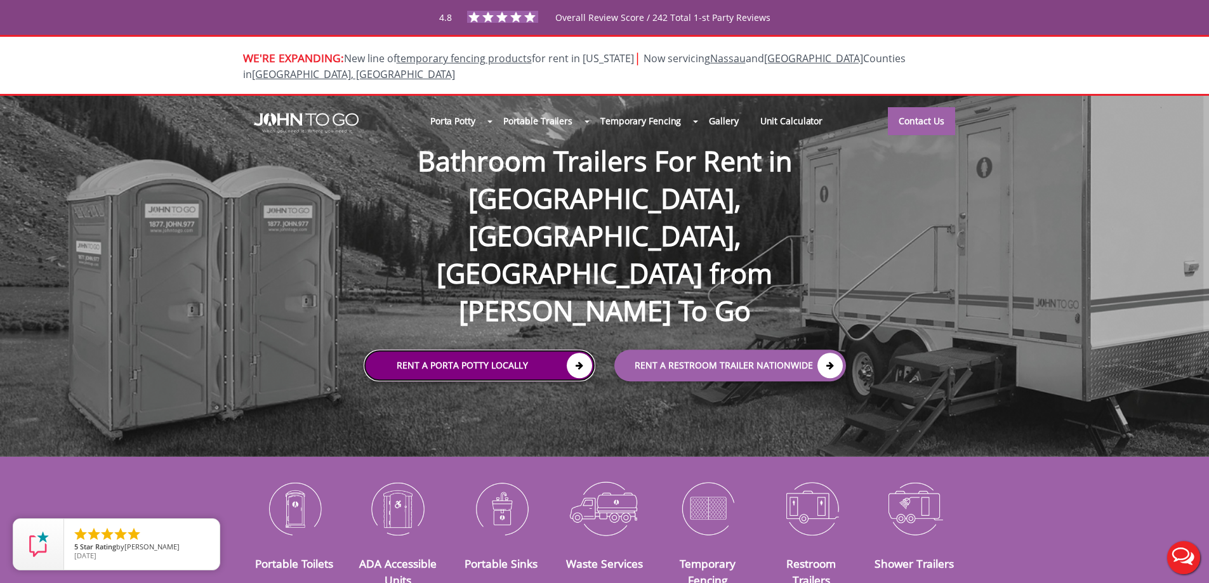
click at [512, 350] on link "Rent a Porta Potty Locally" at bounding box center [480, 366] width 232 height 32
click at [525, 350] on link "Rent a Porta Potty Locally" at bounding box center [480, 366] width 232 height 32
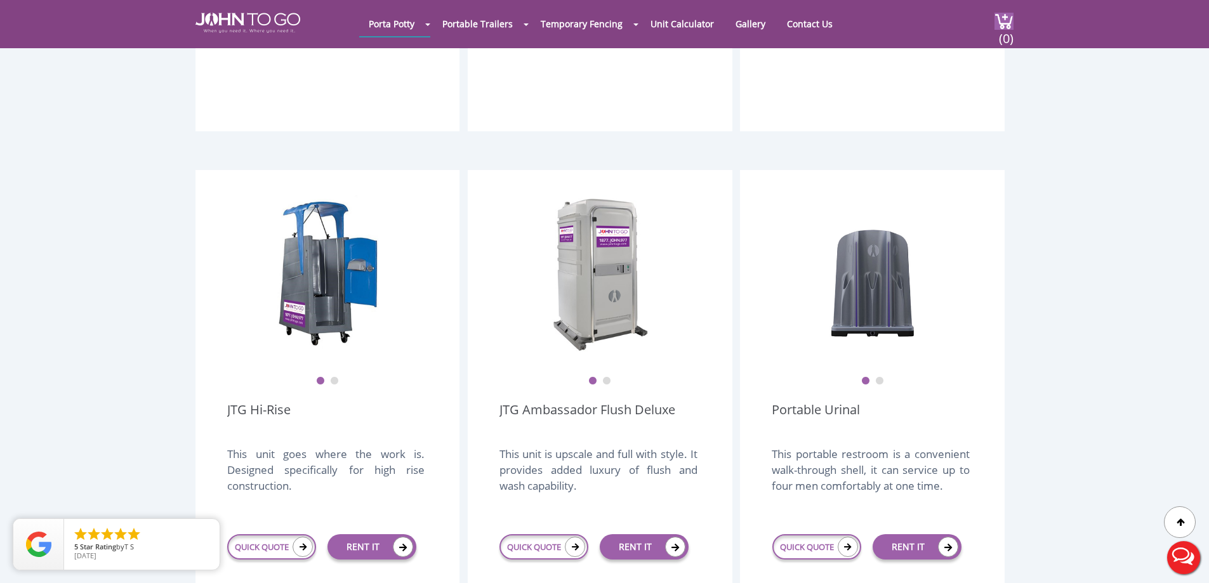
scroll to position [1016, 0]
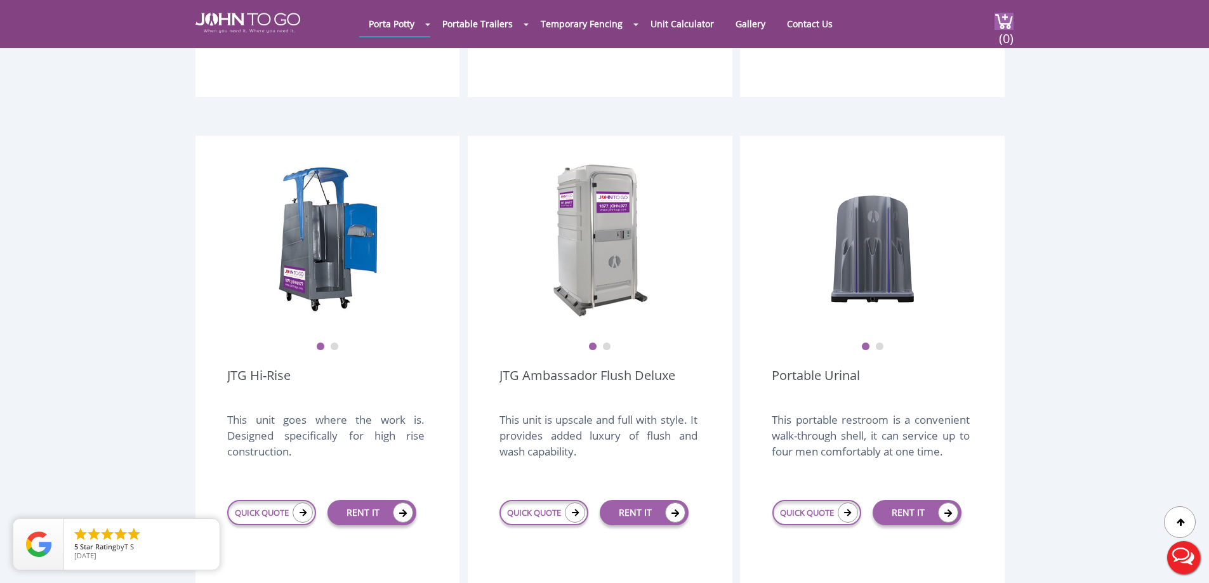
click at [609, 343] on button "2" at bounding box center [606, 347] width 9 height 9
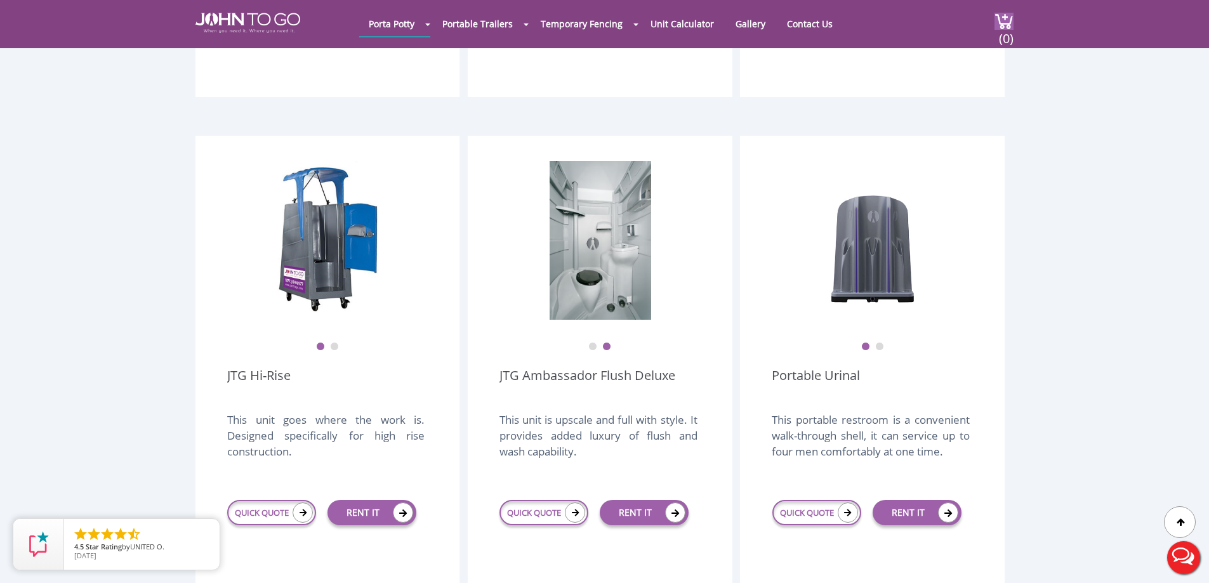
click at [593, 343] on button "1" at bounding box center [592, 347] width 9 height 9
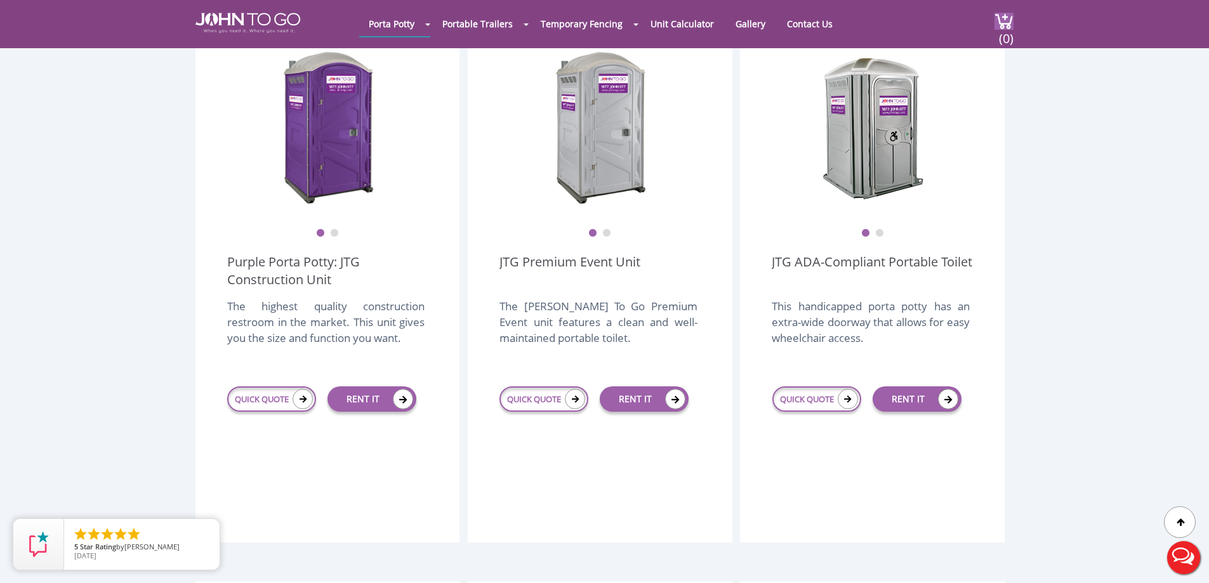
scroll to position [698, 0]
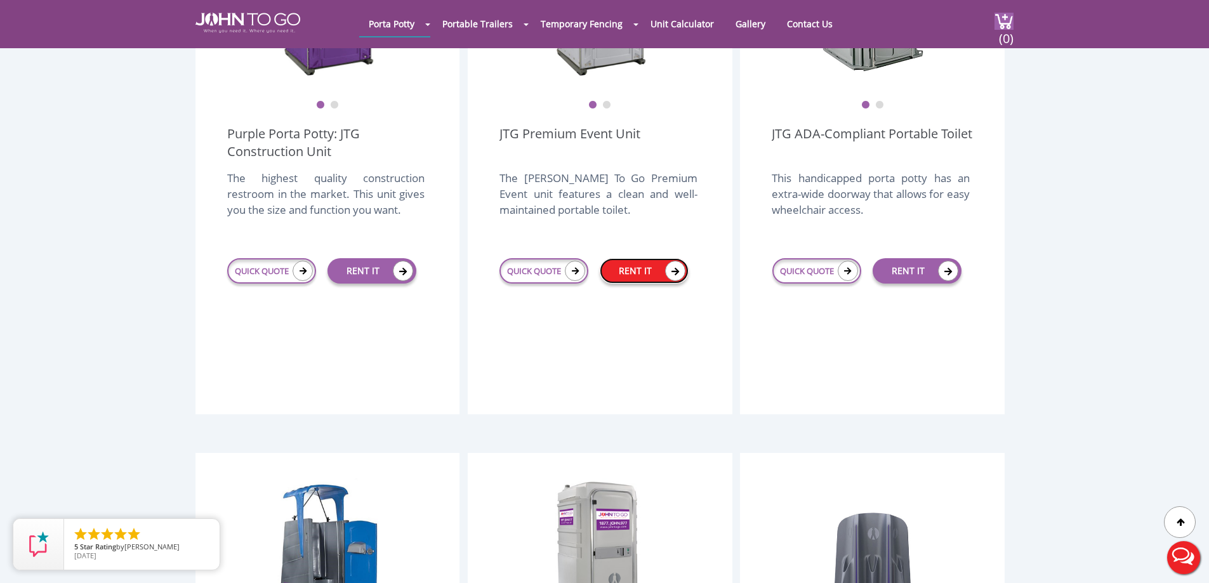
click at [667, 261] on icon at bounding box center [675, 271] width 20 height 20
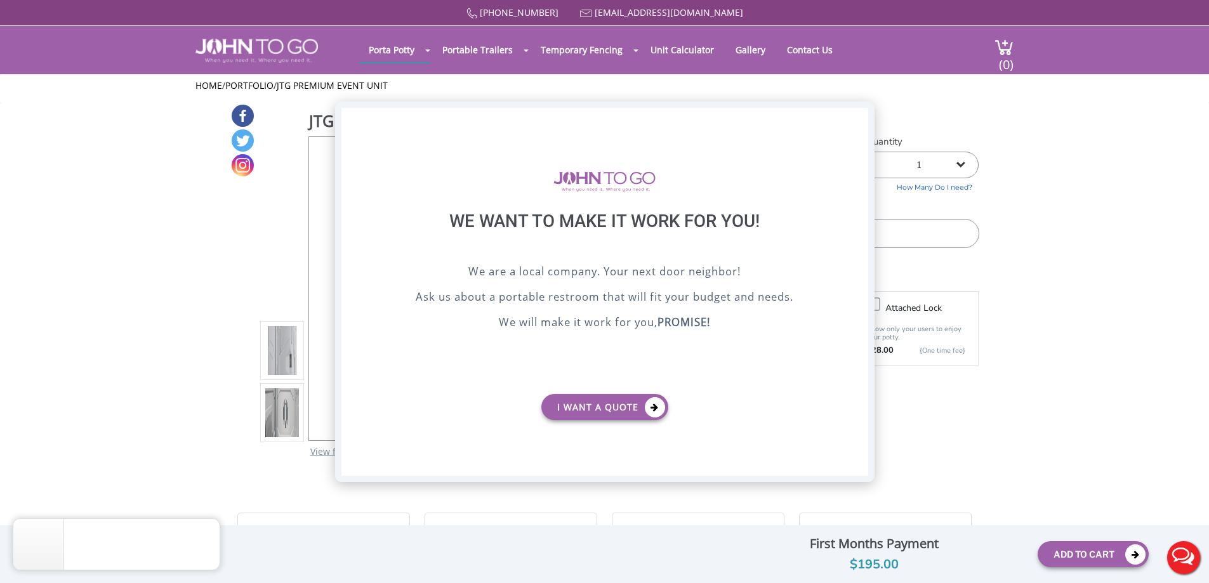
click at [862, 112] on div "X" at bounding box center [858, 119] width 20 height 22
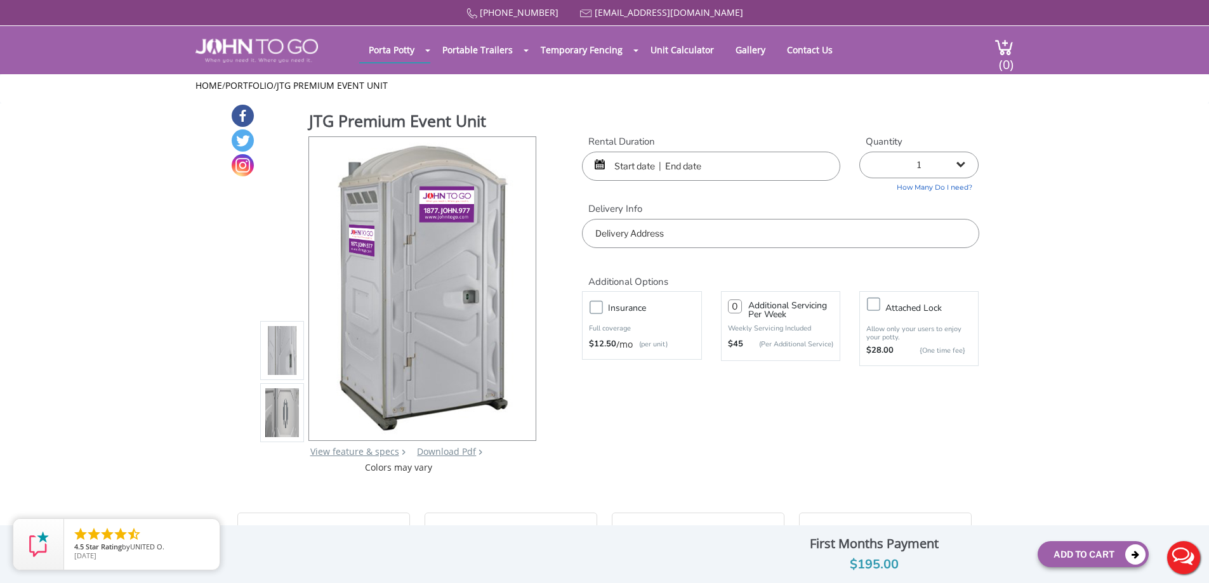
click at [615, 168] on input "text" at bounding box center [711, 166] width 258 height 29
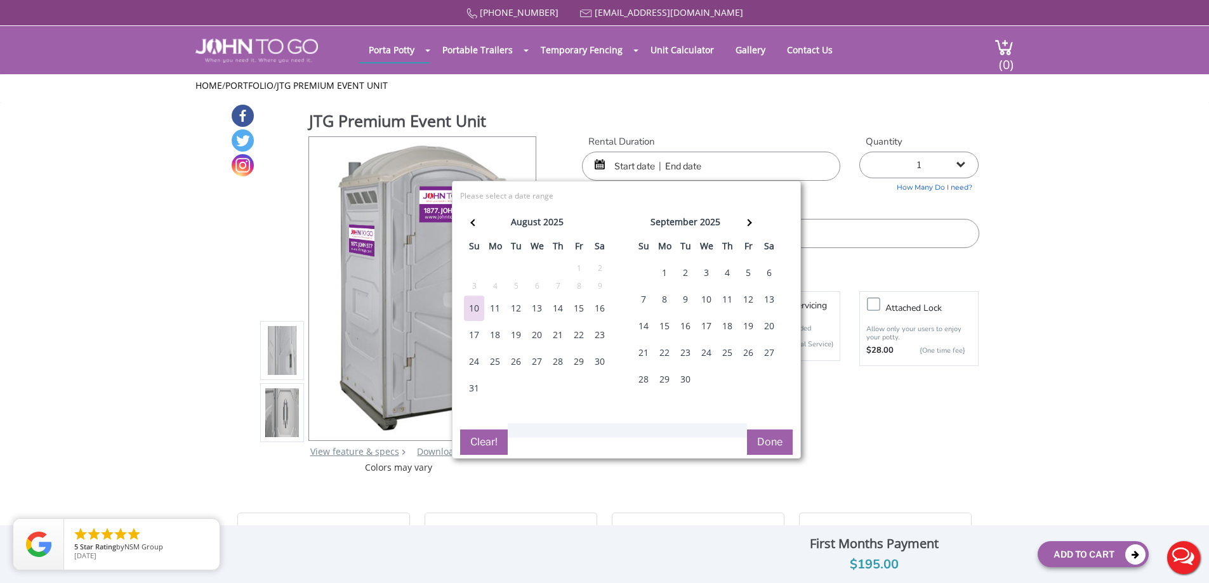
click at [472, 388] on div "31" at bounding box center [474, 388] width 20 height 25
click at [655, 271] on div "1" at bounding box center [664, 272] width 20 height 25
type input "08/31/2025 to 09/01/2025"
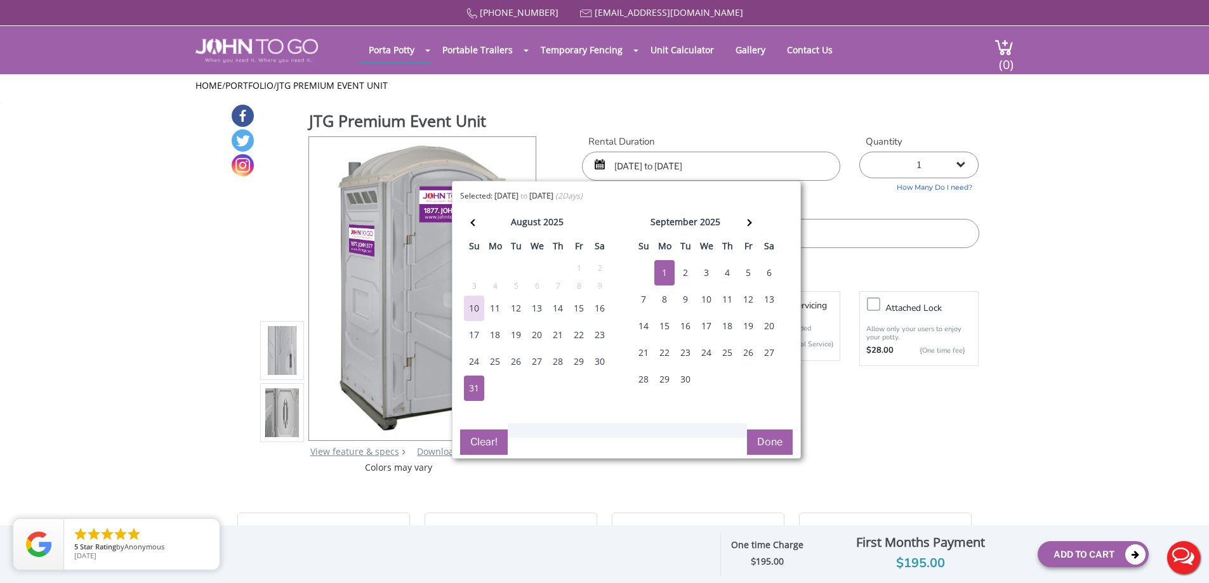
click at [768, 443] on button "Done" at bounding box center [770, 442] width 46 height 25
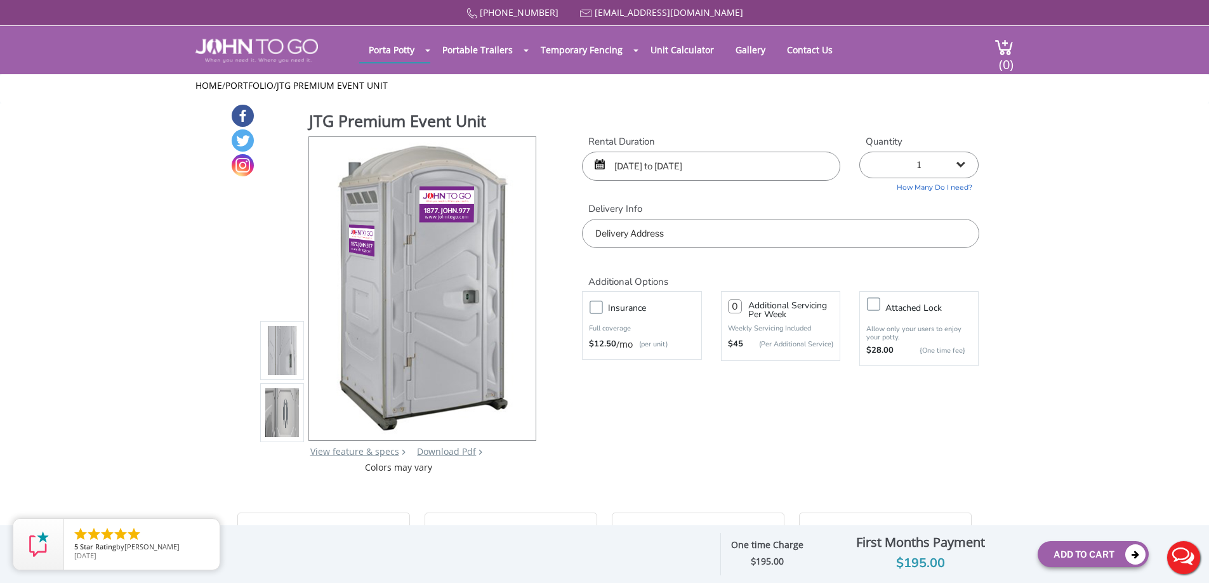
click at [683, 232] on input "text" at bounding box center [780, 233] width 397 height 29
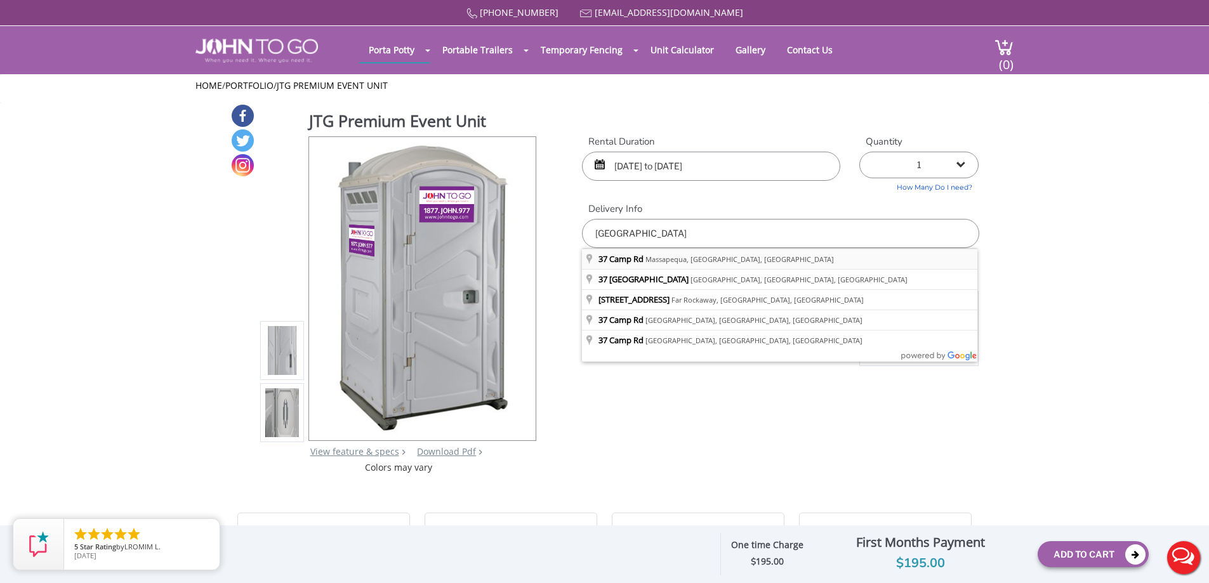
type input "37 Camp Rd, Massapequa, NY, USA"
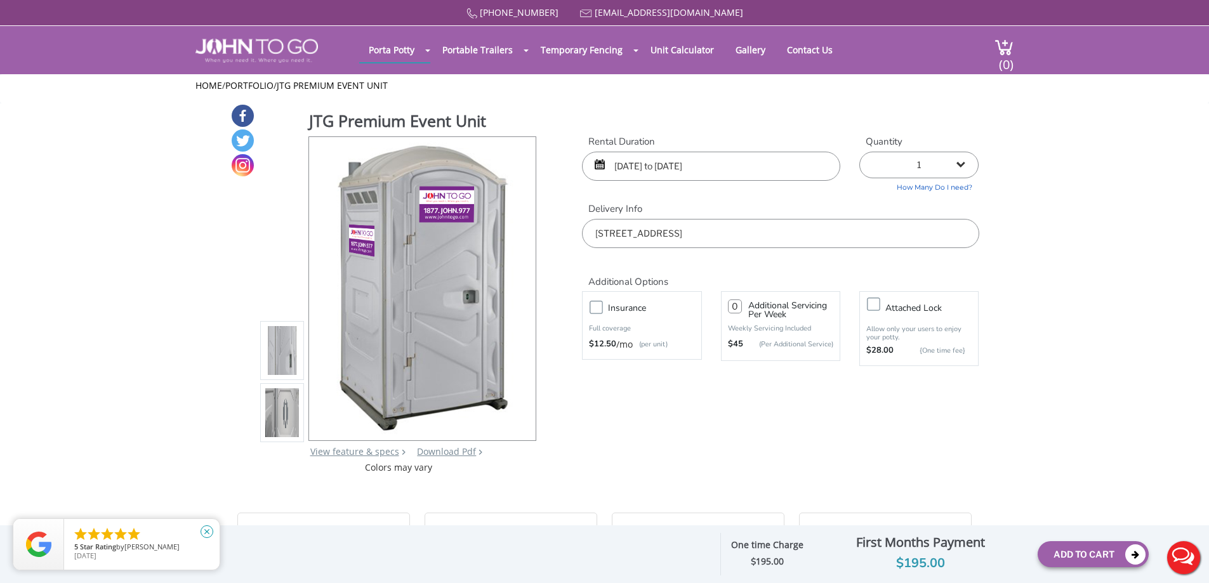
click at [206, 533] on icon "close" at bounding box center [207, 532] width 13 height 13
click at [242, 174] on icon "Instagram" at bounding box center [243, 165] width 22 height 22
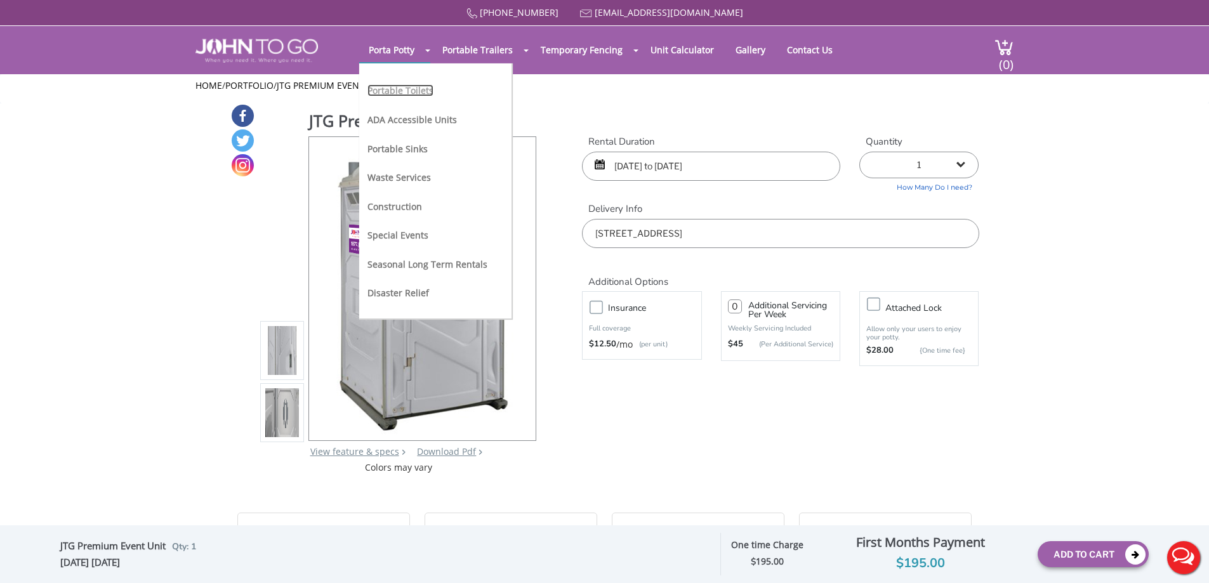
click at [400, 93] on link "Portable Toilets" at bounding box center [400, 90] width 66 height 12
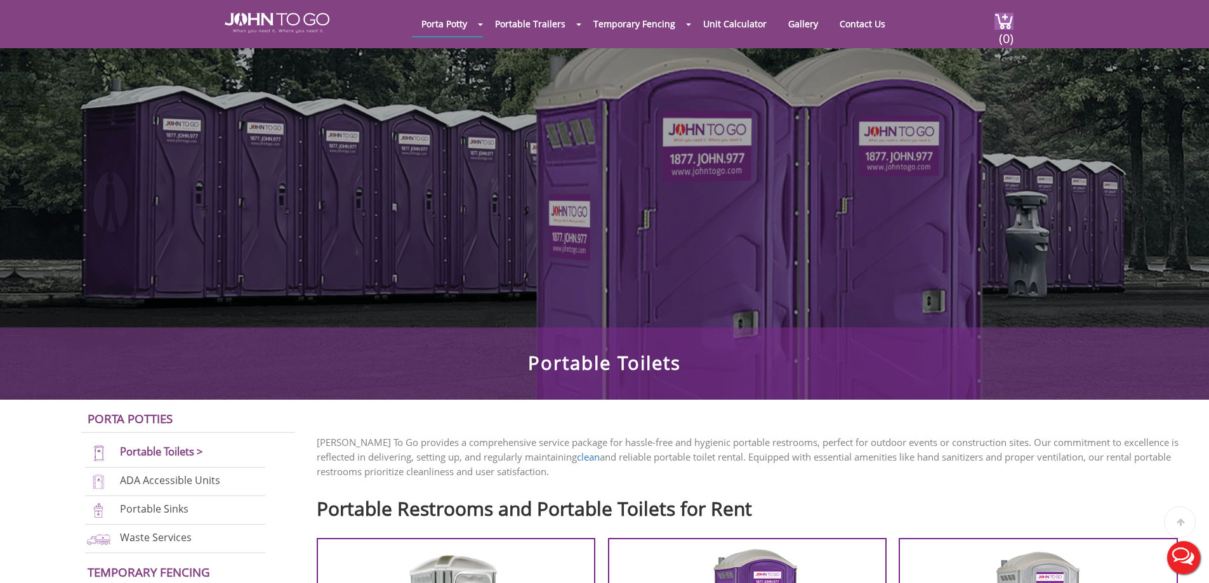
scroll to position [190, 0]
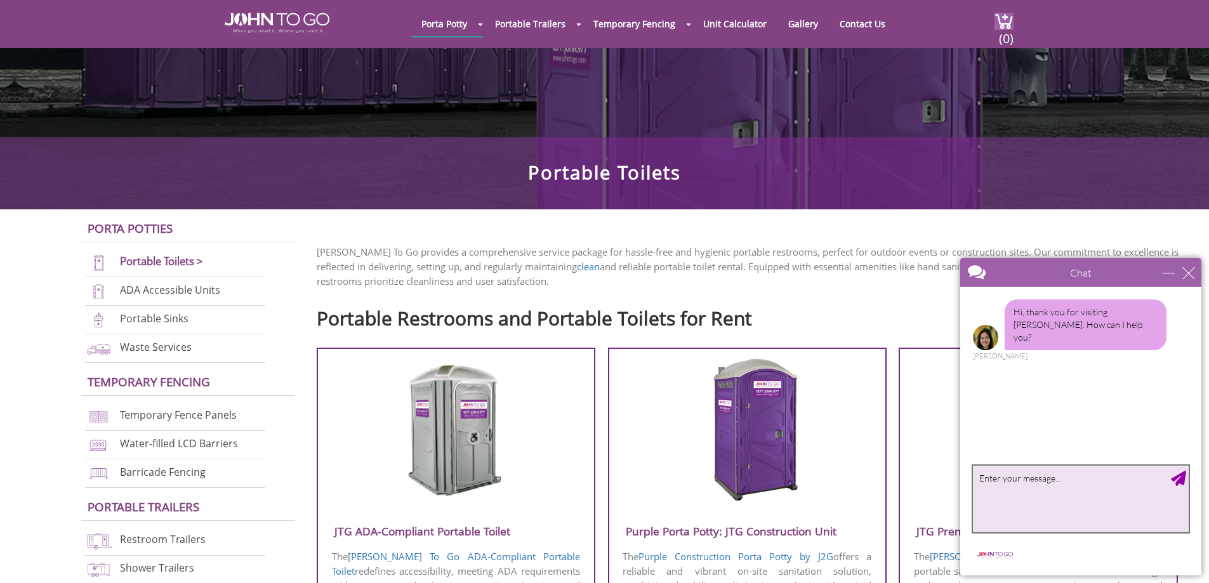
click at [1014, 489] on textarea "type your message" at bounding box center [1081, 499] width 216 height 67
type textarea "hello"
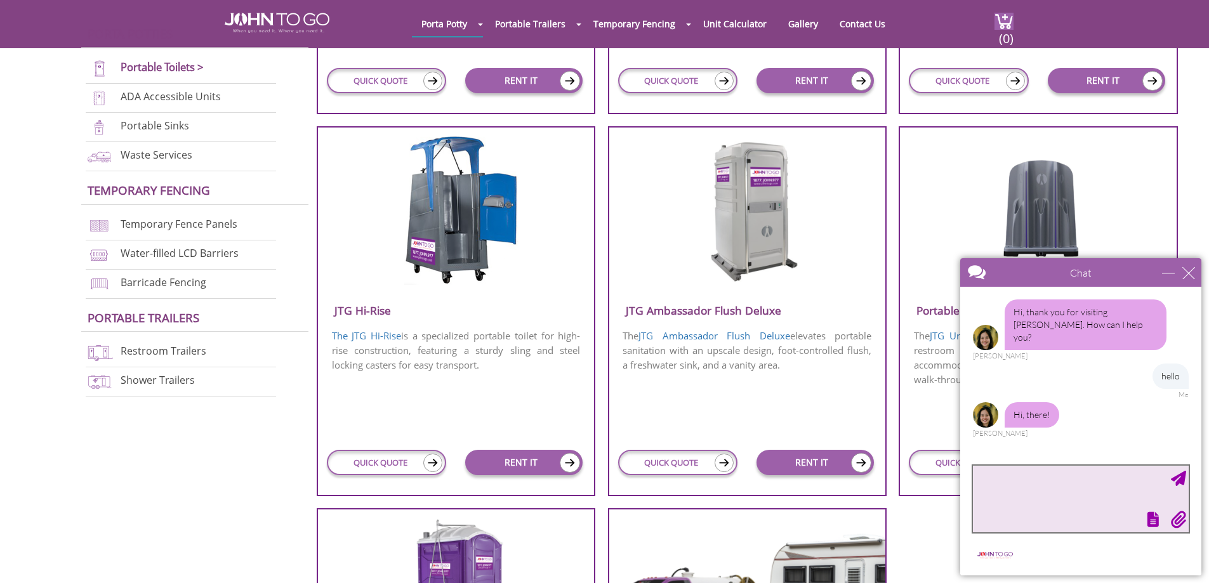
scroll to position [444, 0]
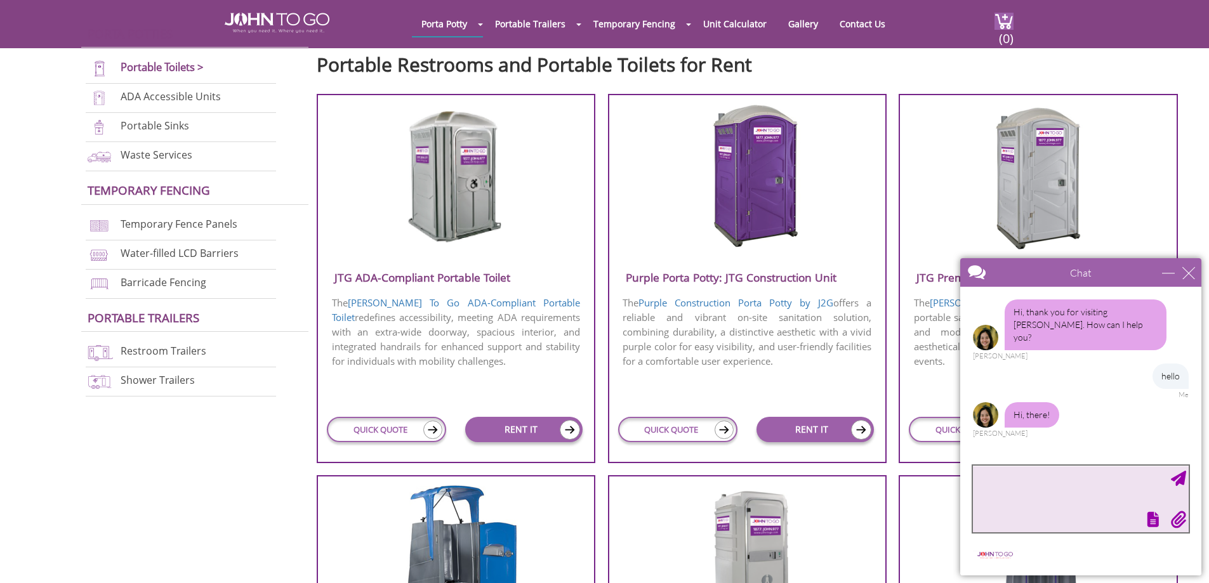
click at [1036, 504] on textarea "type your message" at bounding box center [1081, 499] width 216 height 67
type textarea "are you a real person?"
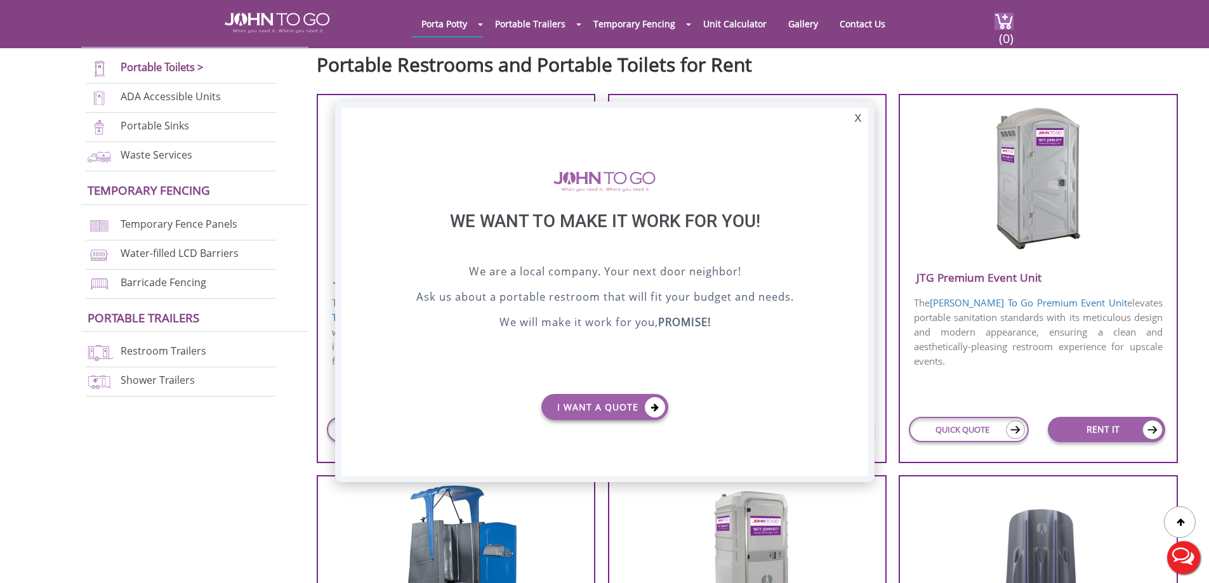
scroll to position [0, 0]
click at [852, 119] on div "X" at bounding box center [858, 119] width 20 height 22
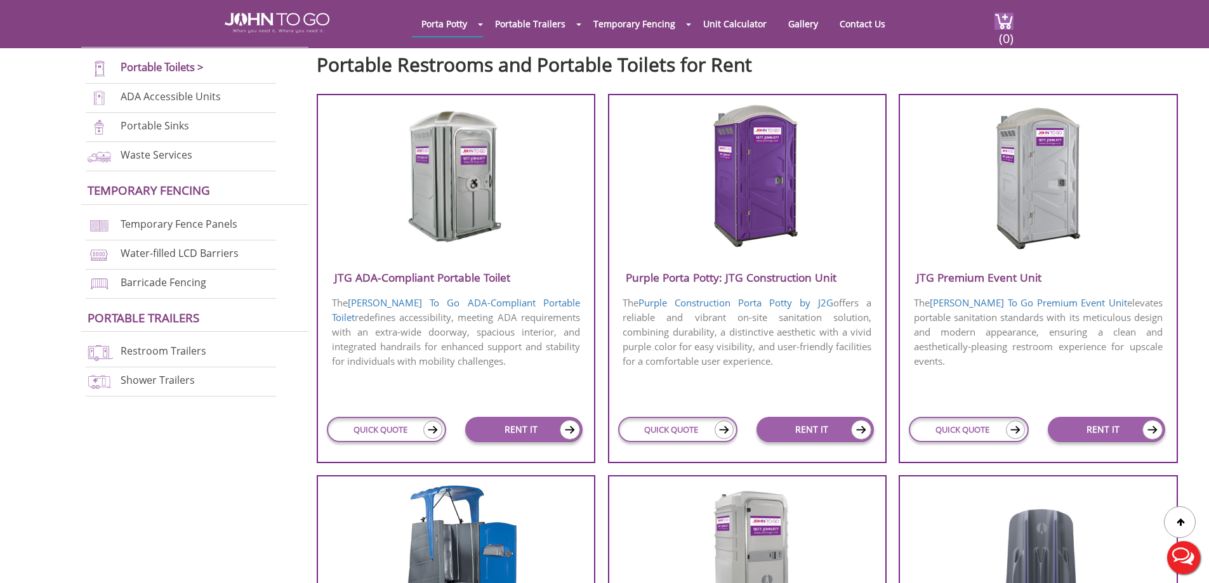
click at [1181, 553] on button "Live Chat" at bounding box center [1183, 558] width 51 height 51
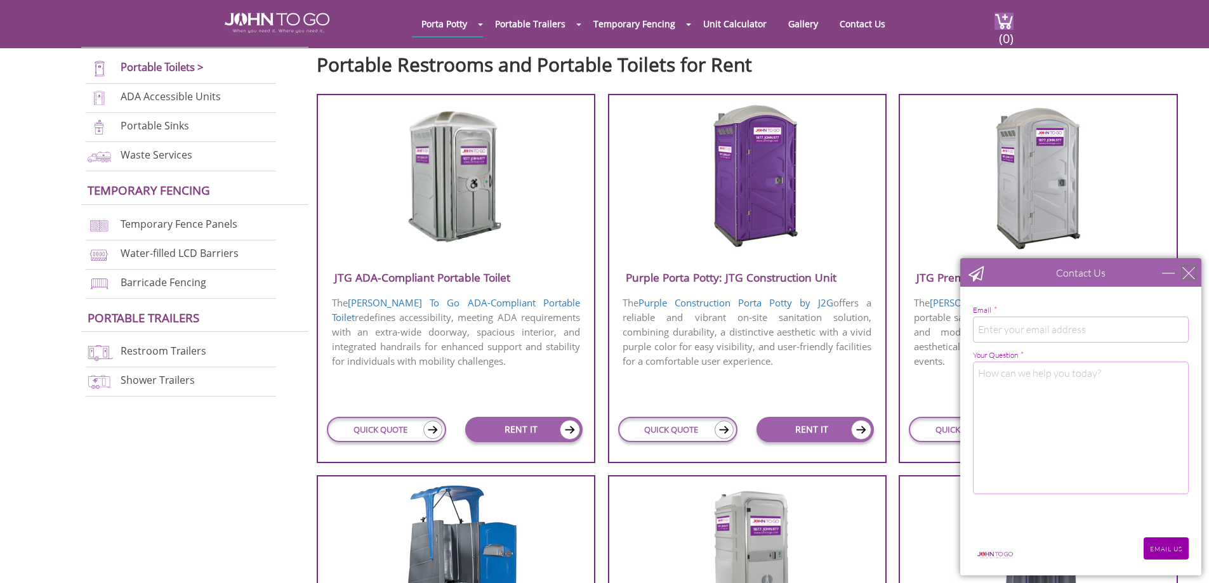
click at [1185, 279] on div "close" at bounding box center [1188, 273] width 13 height 13
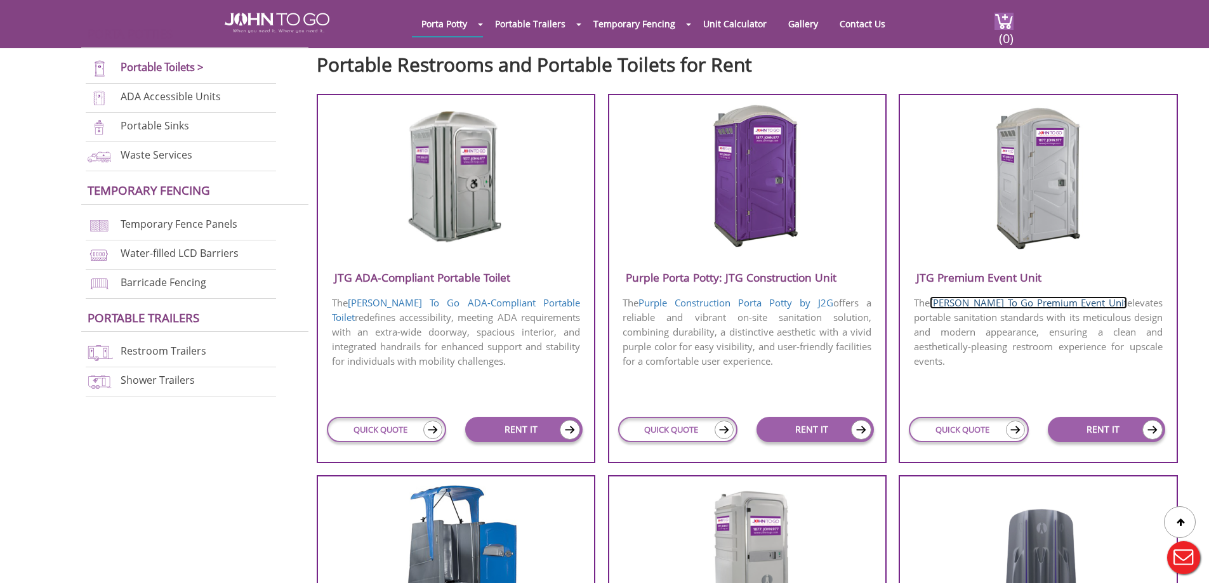
click at [1018, 303] on link "John To Go Premium Event Unit" at bounding box center [1028, 302] width 197 height 13
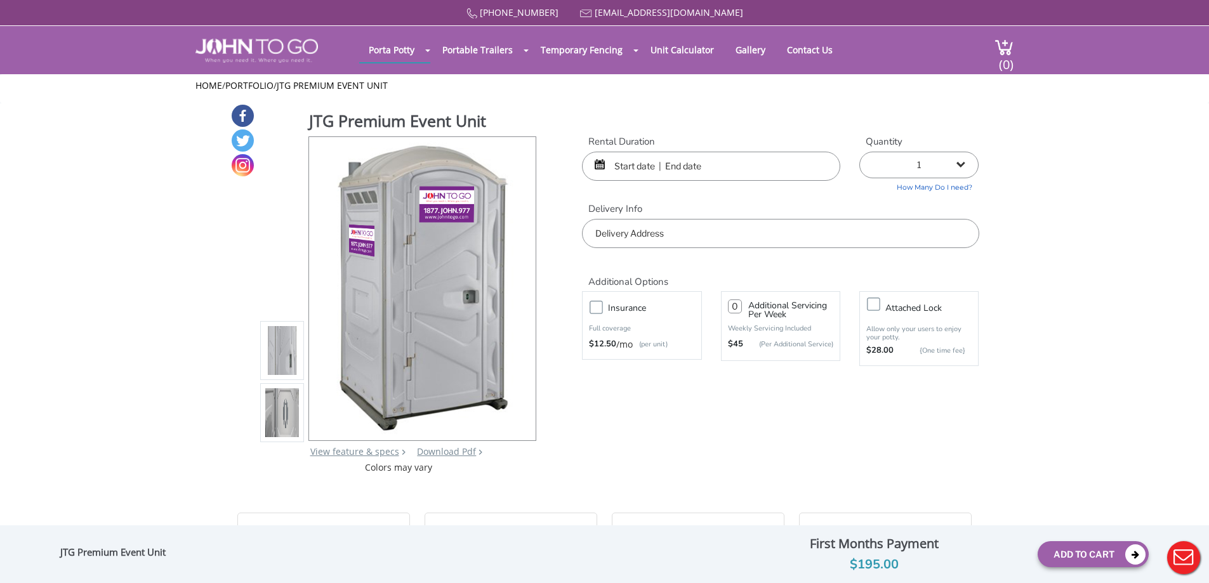
click at [284, 395] on img at bounding box center [282, 412] width 34 height 299
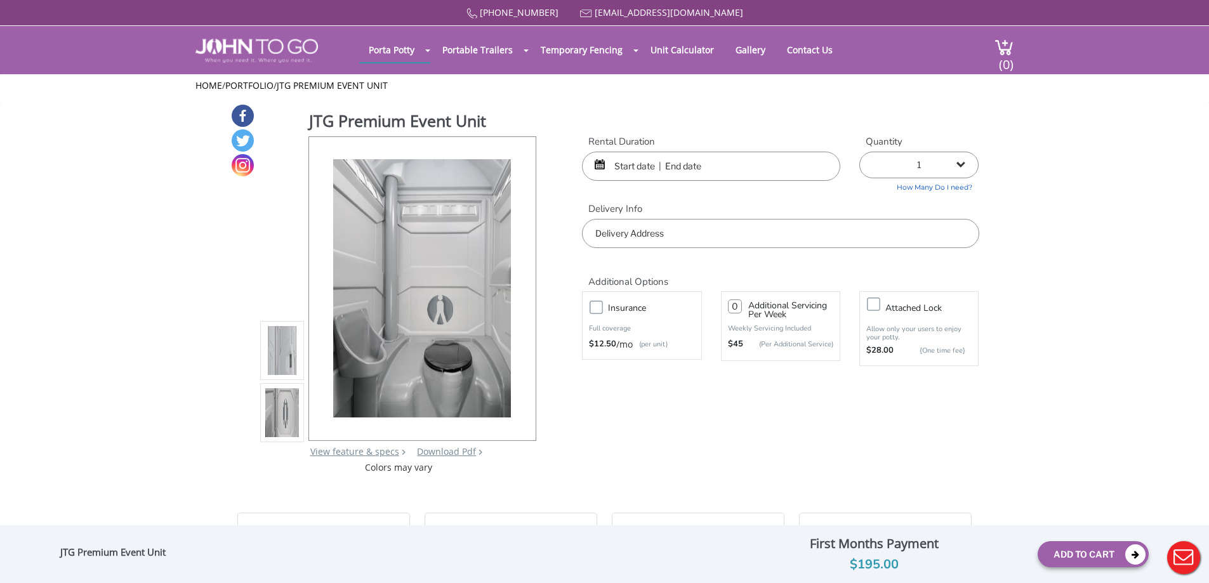
click at [281, 372] on img at bounding box center [282, 350] width 34 height 299
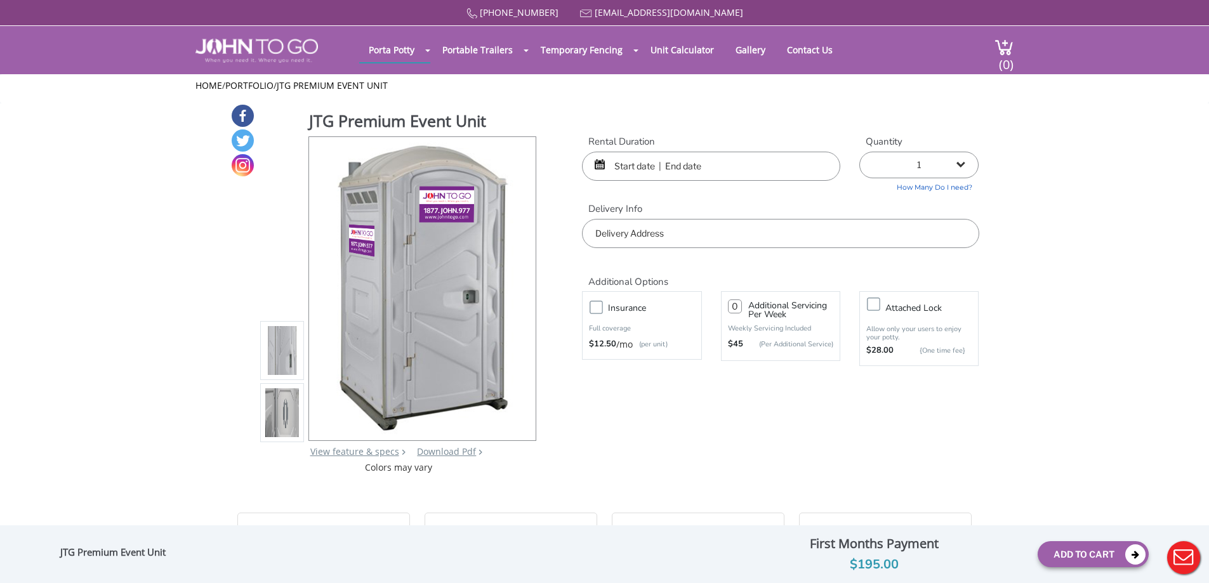
click at [279, 406] on img at bounding box center [282, 412] width 34 height 299
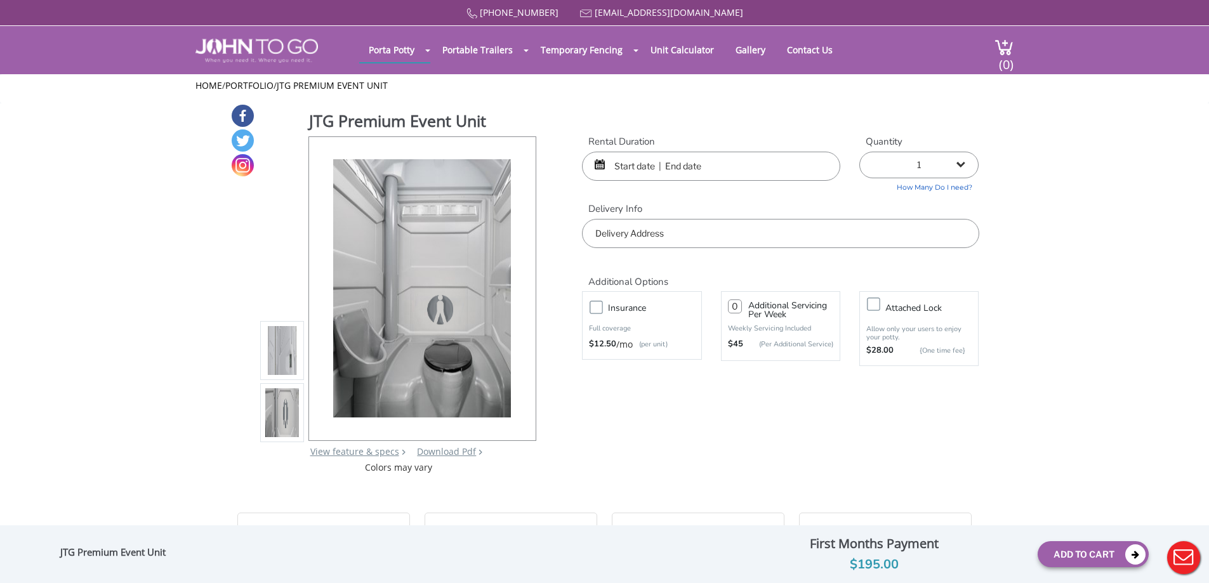
click at [277, 347] on img at bounding box center [282, 350] width 34 height 299
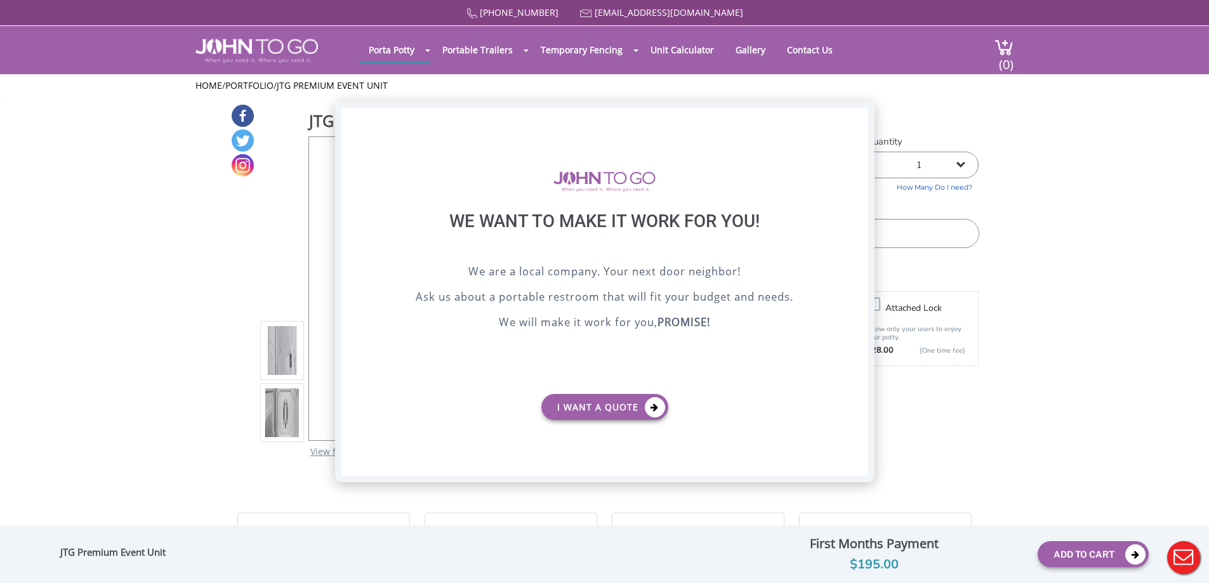
click at [860, 114] on div "X" at bounding box center [858, 119] width 20 height 22
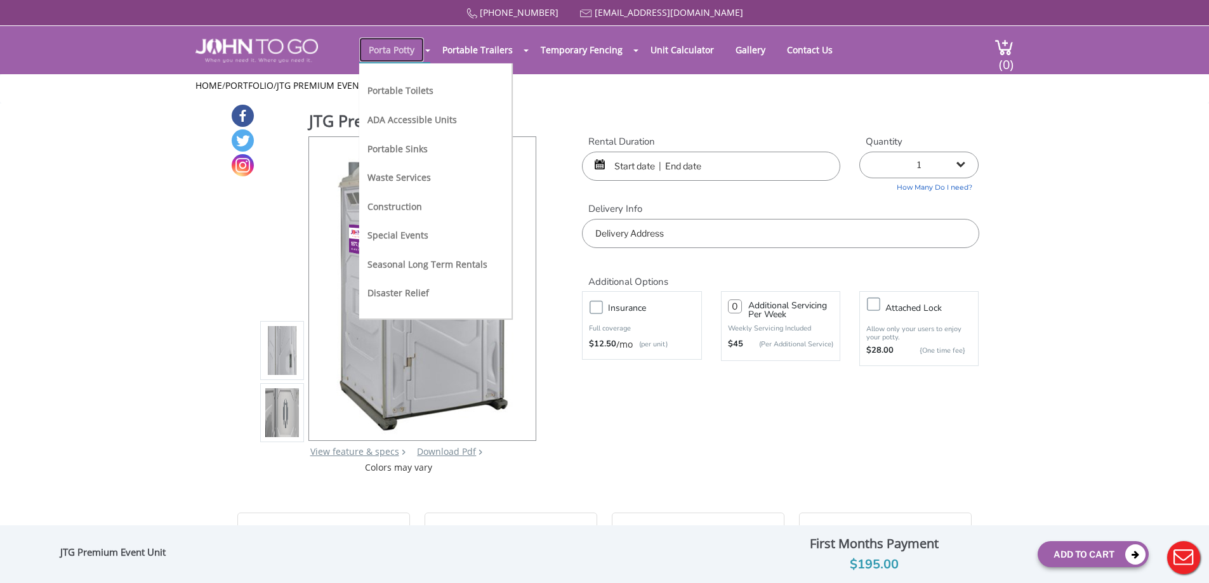
click at [406, 52] on link "Porta Potty" at bounding box center [391, 49] width 65 height 25
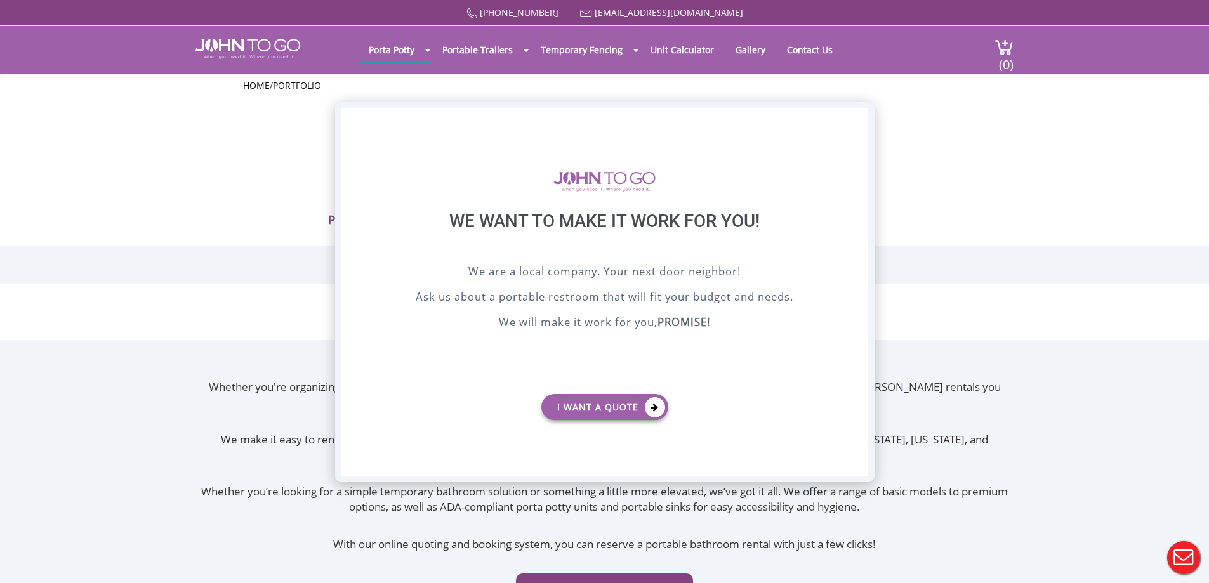
click at [867, 116] on div "X" at bounding box center [858, 119] width 20 height 22
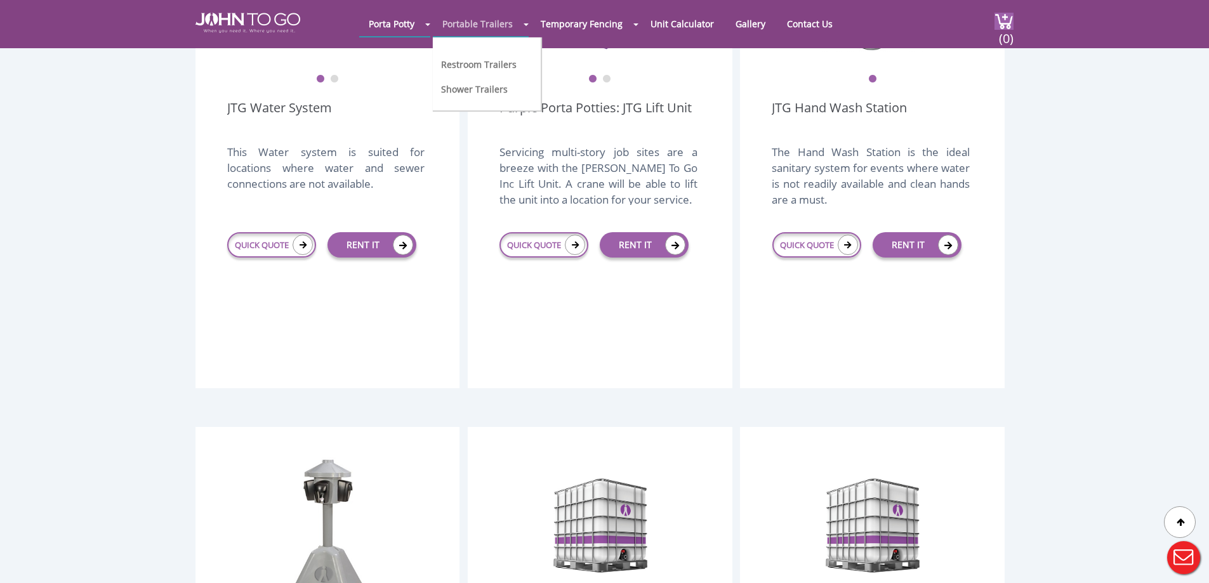
scroll to position [1841, 0]
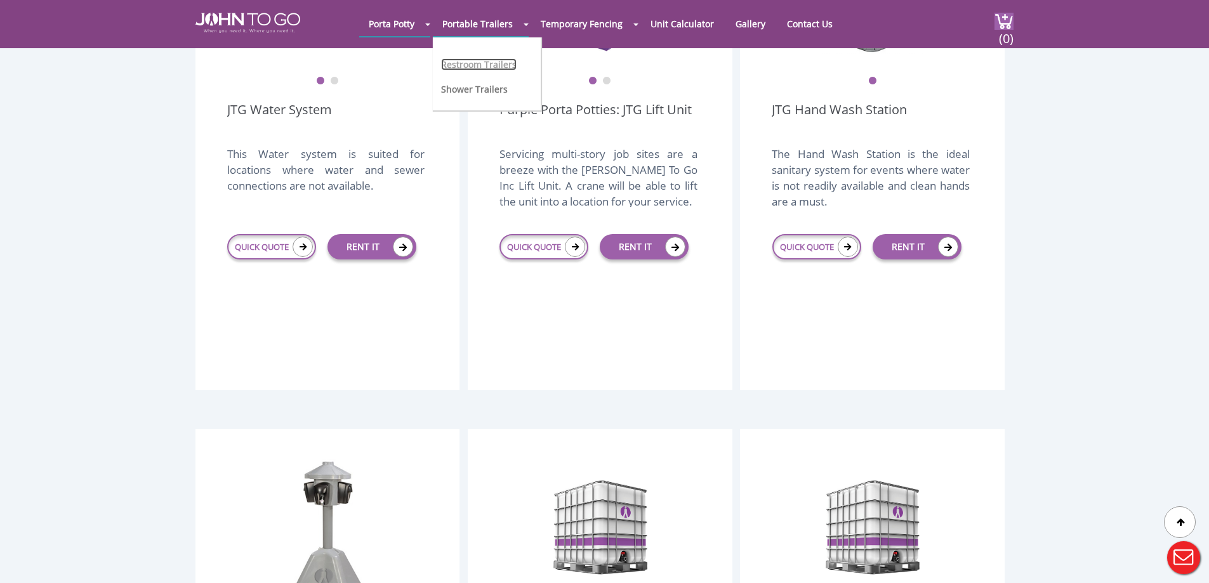
click at [498, 60] on link "Restroom Trailers" at bounding box center [479, 64] width 76 height 12
